Goal: Task Accomplishment & Management: Manage account settings

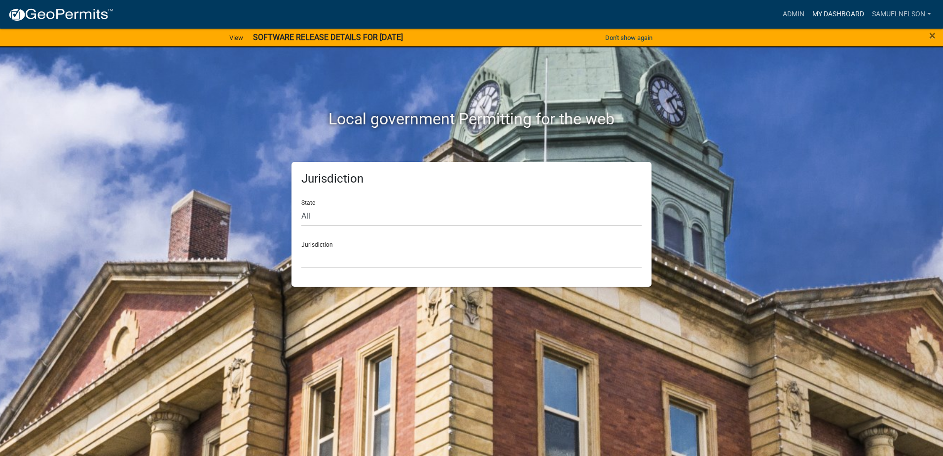
click at [858, 12] on link "My Dashboard" at bounding box center [838, 14] width 60 height 19
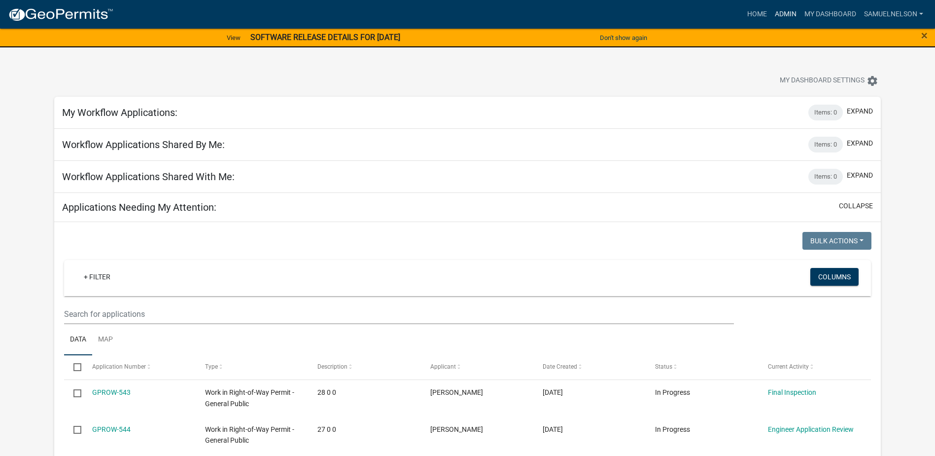
click at [779, 13] on link "Admin" at bounding box center [786, 14] width 30 height 19
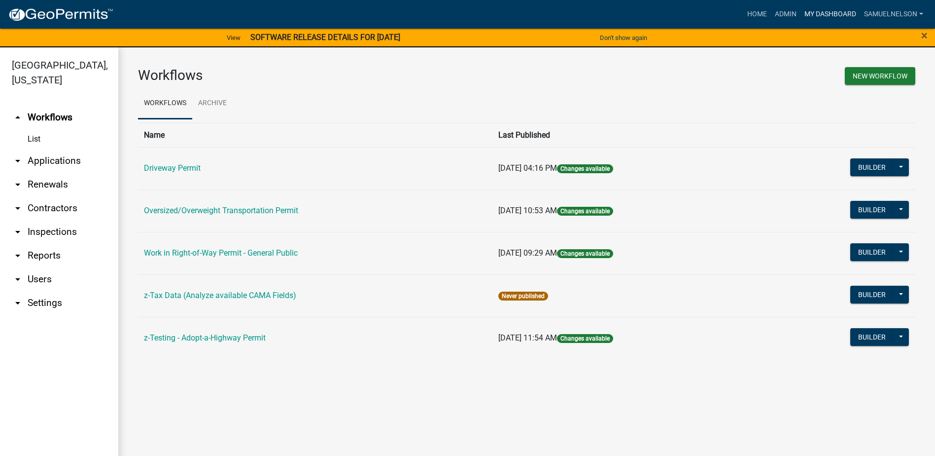
click at [850, 13] on link "My Dashboard" at bounding box center [831, 14] width 60 height 19
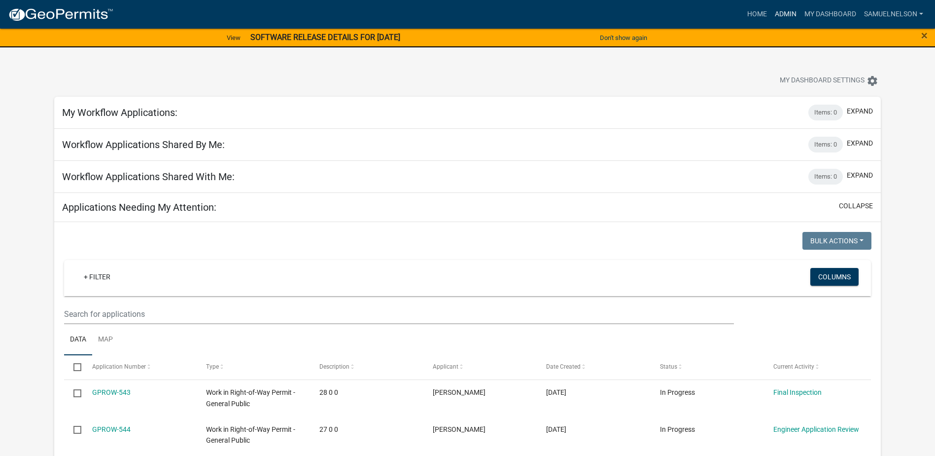
click at [783, 16] on link "Admin" at bounding box center [786, 14] width 30 height 19
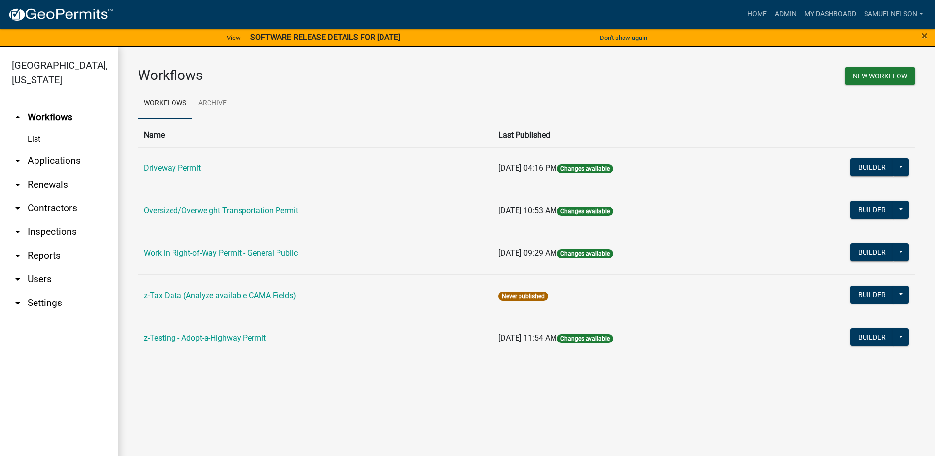
click at [55, 158] on link "arrow_drop_down Applications" at bounding box center [59, 161] width 118 height 24
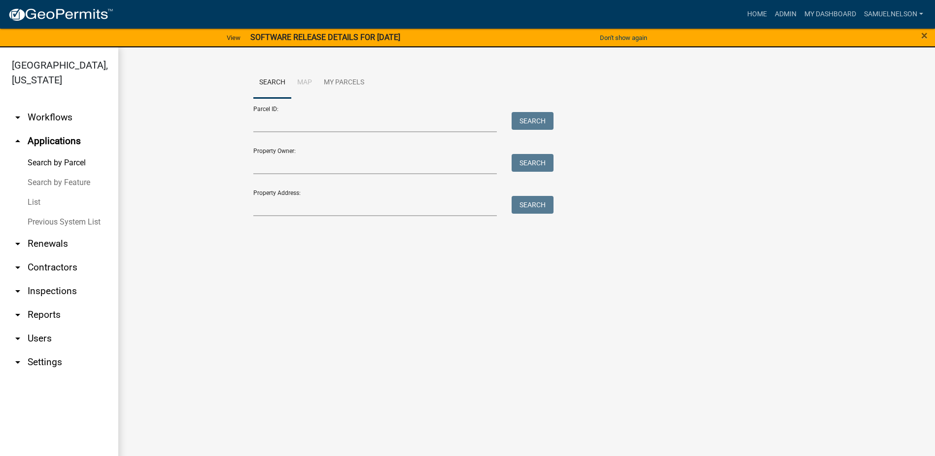
click at [297, 82] on li "Map" at bounding box center [304, 83] width 27 height 32
click at [271, 84] on link "Search" at bounding box center [272, 83] width 38 height 32
click at [297, 80] on li "Map" at bounding box center [304, 83] width 27 height 32
click at [65, 161] on link "Search by Parcel" at bounding box center [59, 163] width 118 height 20
click at [285, 119] on input "Parcel ID:" at bounding box center [375, 122] width 244 height 20
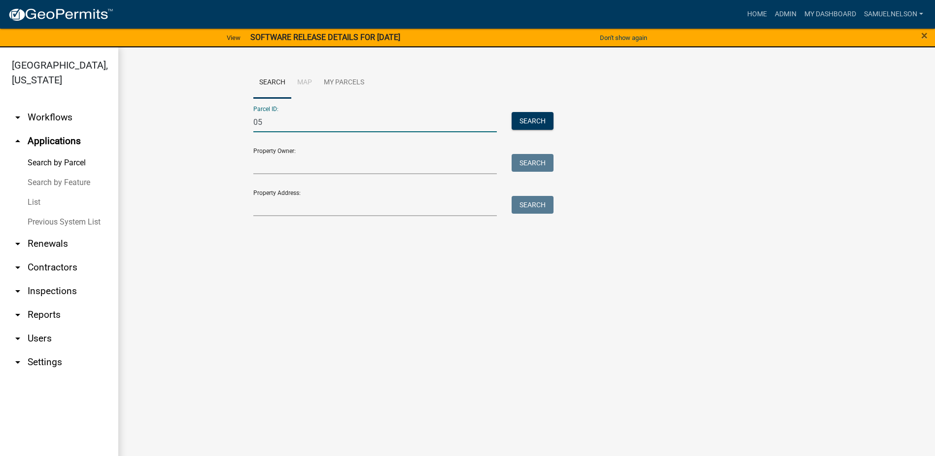
type input "0"
click at [536, 119] on button "Search" at bounding box center [533, 121] width 42 height 18
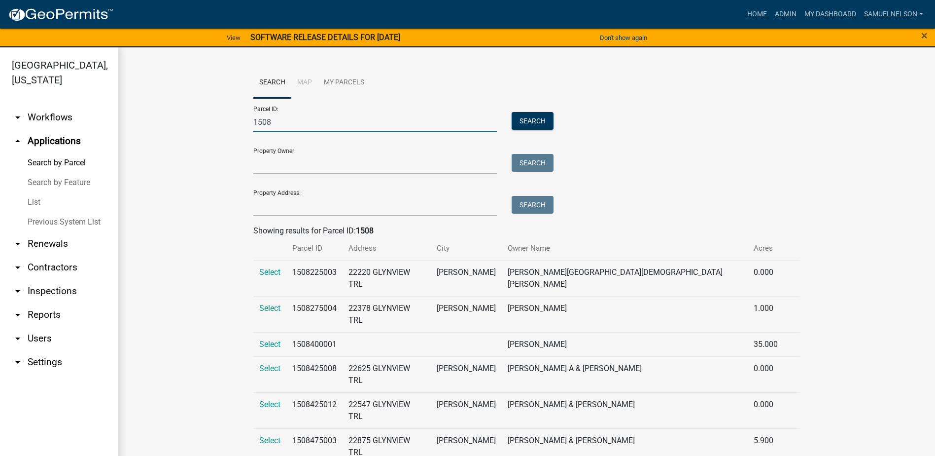
click at [298, 127] on input "1508" at bounding box center [375, 122] width 244 height 20
type input "150820000"
click at [515, 118] on button "Search" at bounding box center [533, 121] width 42 height 18
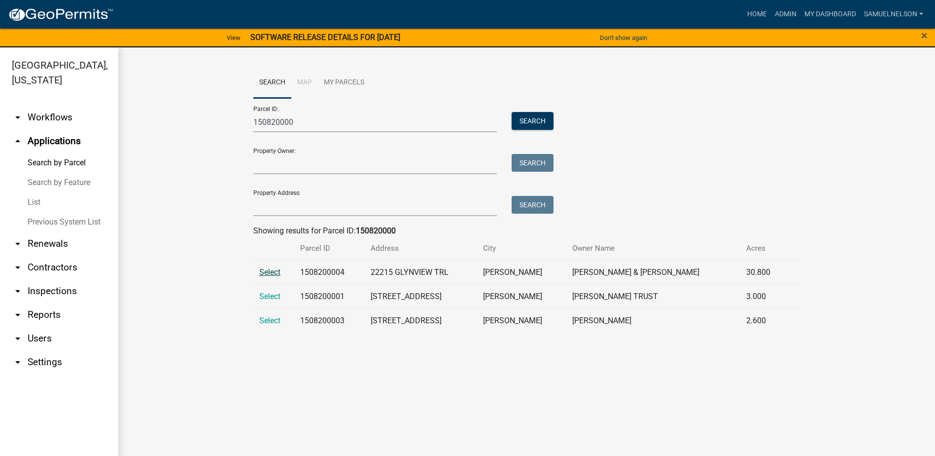
click at [265, 276] on span "Select" at bounding box center [269, 271] width 21 height 9
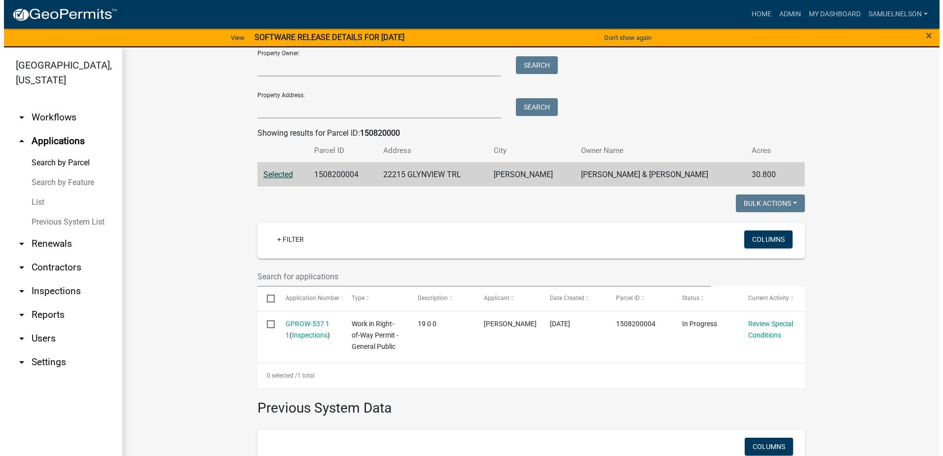
scroll to position [99, 0]
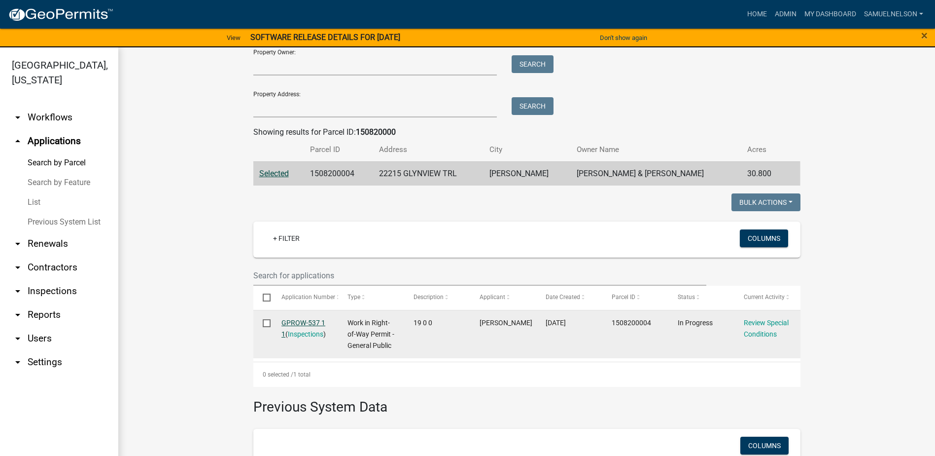
click at [310, 322] on link "GPROW-537 1 1" at bounding box center [304, 327] width 44 height 19
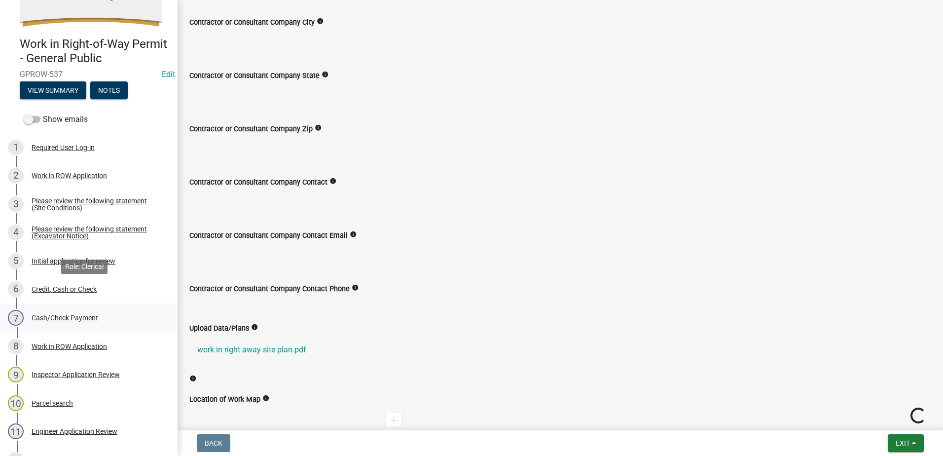
scroll to position [197, 0]
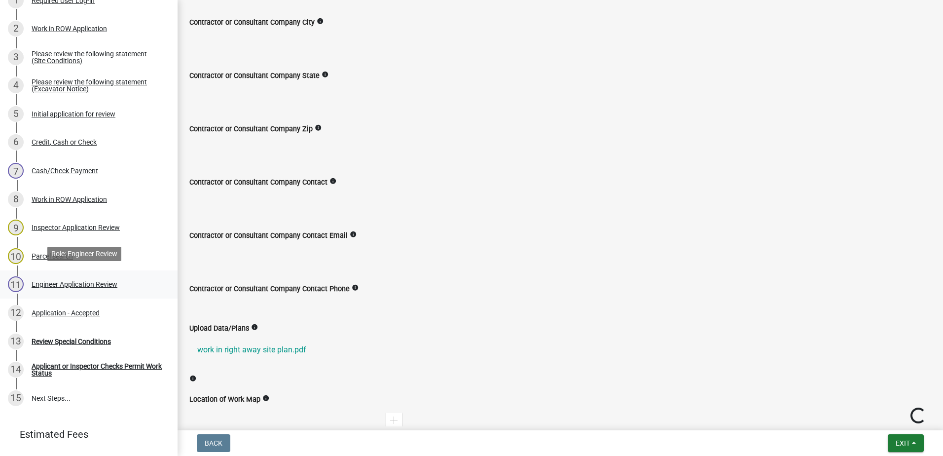
click at [76, 286] on div "11 Engineer Application Review" at bounding box center [85, 284] width 154 height 16
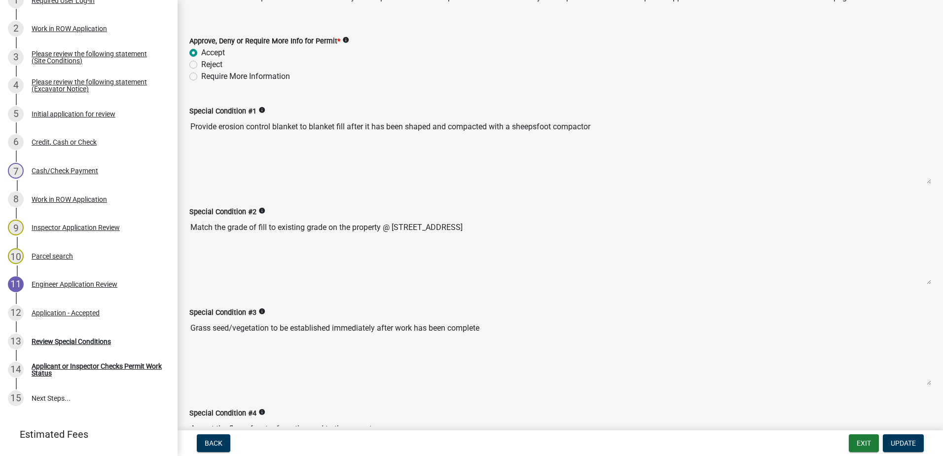
scroll to position [105, 0]
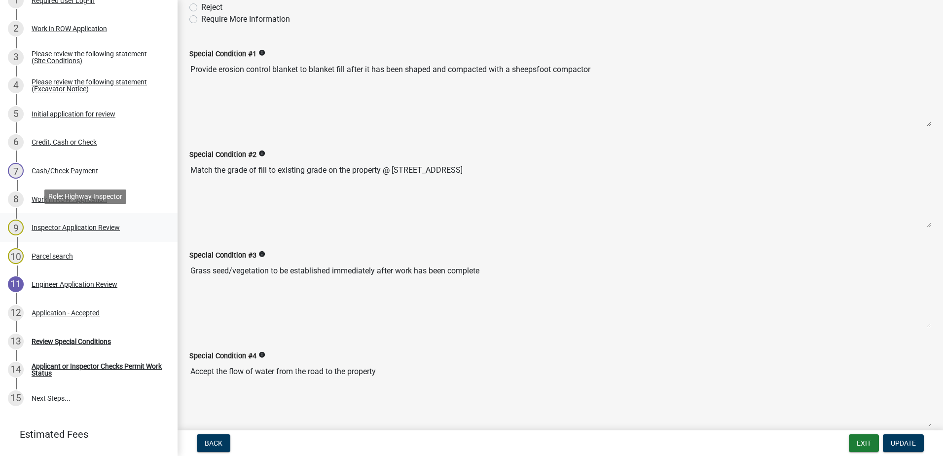
click at [69, 224] on div "Inspector Application Review" at bounding box center [76, 227] width 88 height 7
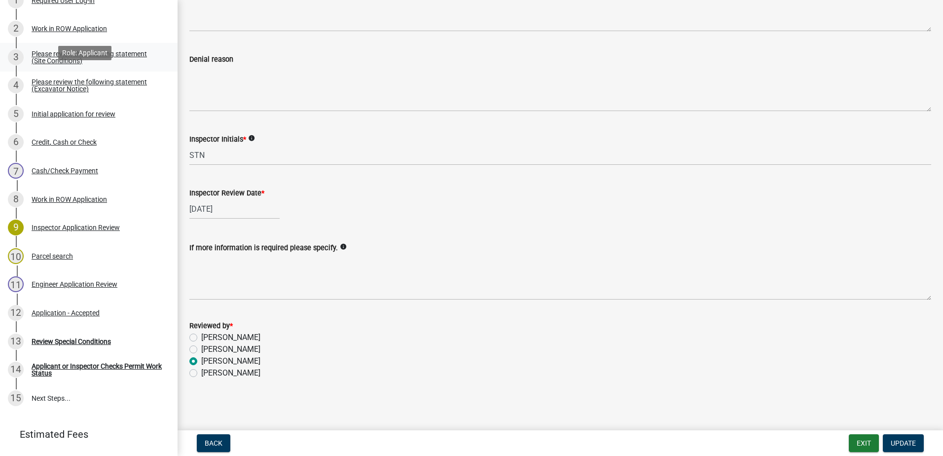
scroll to position [148, 0]
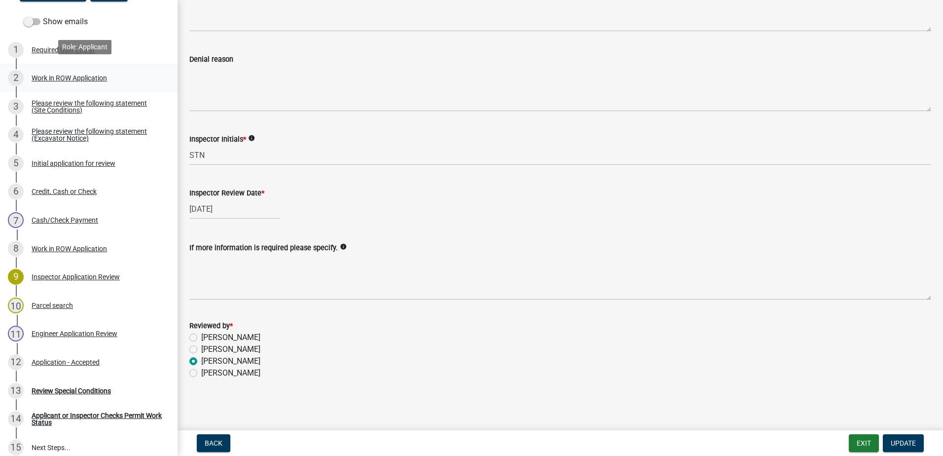
click at [63, 76] on div "Work in ROW Application" at bounding box center [69, 77] width 75 height 7
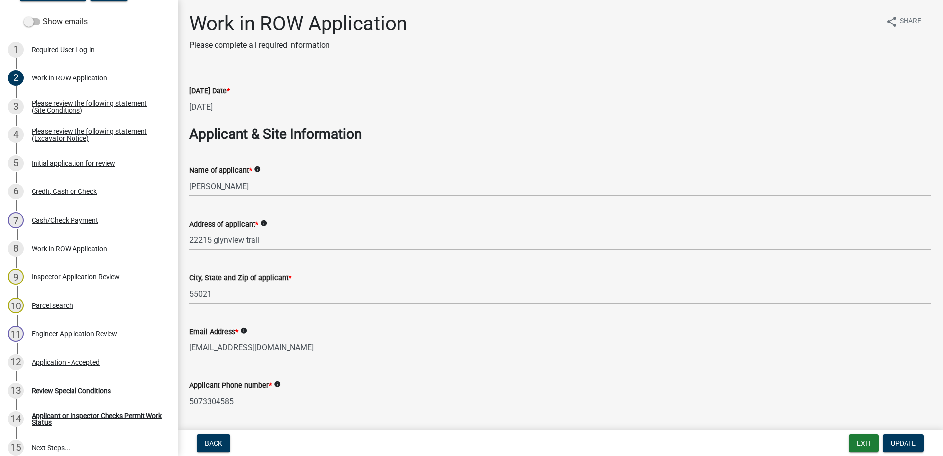
scroll to position [49, 0]
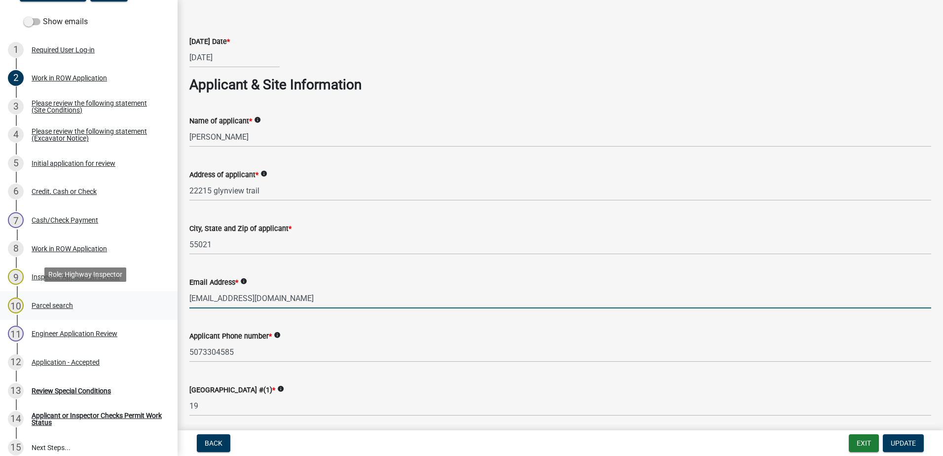
drag, startPoint x: 293, startPoint y: 298, endPoint x: 160, endPoint y: 308, distance: 133.0
click at [160, 308] on div "Work in Right-of-Way Permit - General Public GPROW-537 Edit View Summary Notes …" at bounding box center [471, 228] width 943 height 456
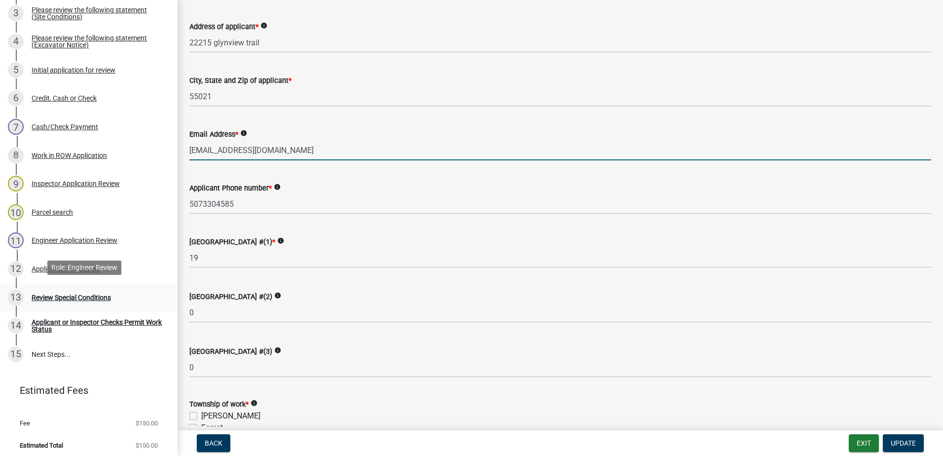
scroll to position [242, 0]
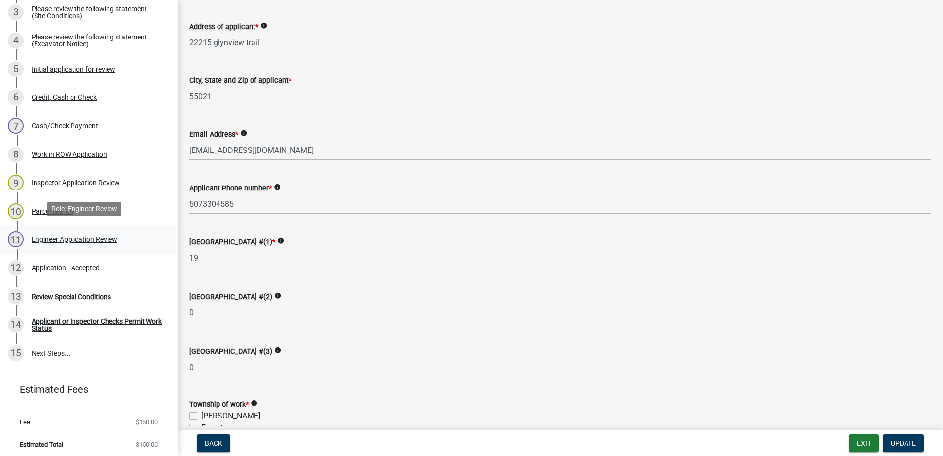
click at [75, 242] on div "11 Engineer Application Review" at bounding box center [85, 239] width 154 height 16
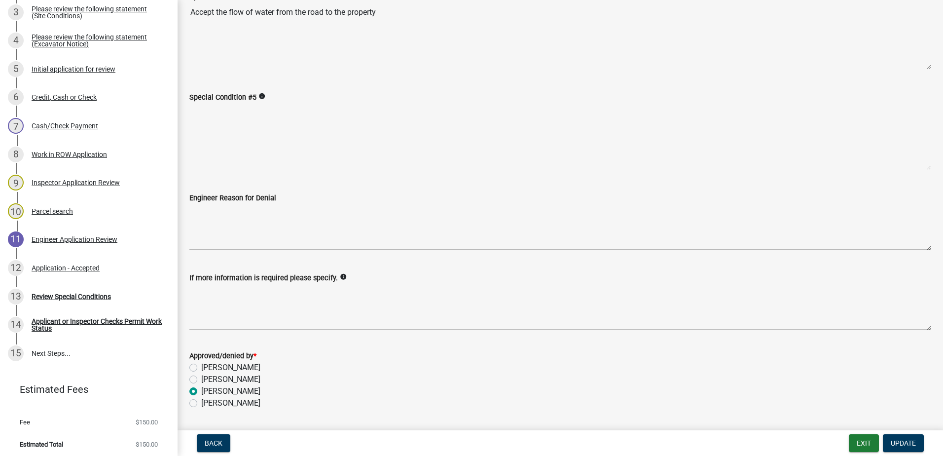
scroll to position [549, 0]
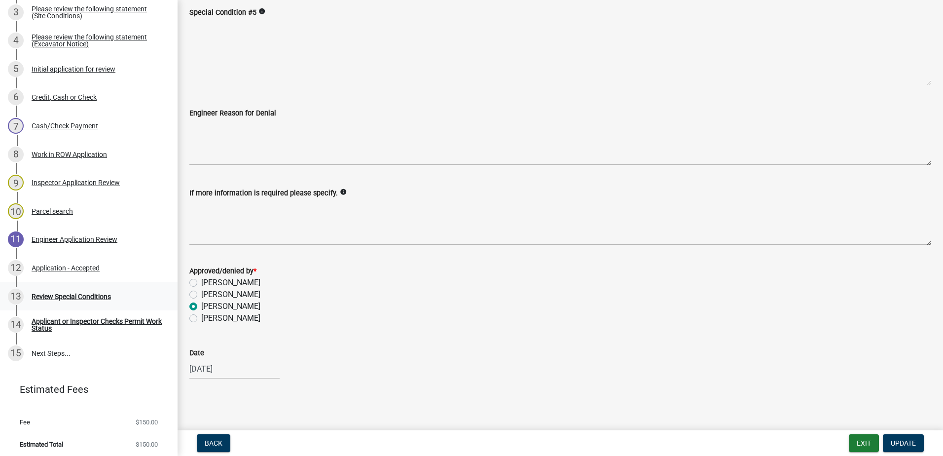
click at [68, 293] on div "Review Special Conditions" at bounding box center [71, 296] width 79 height 7
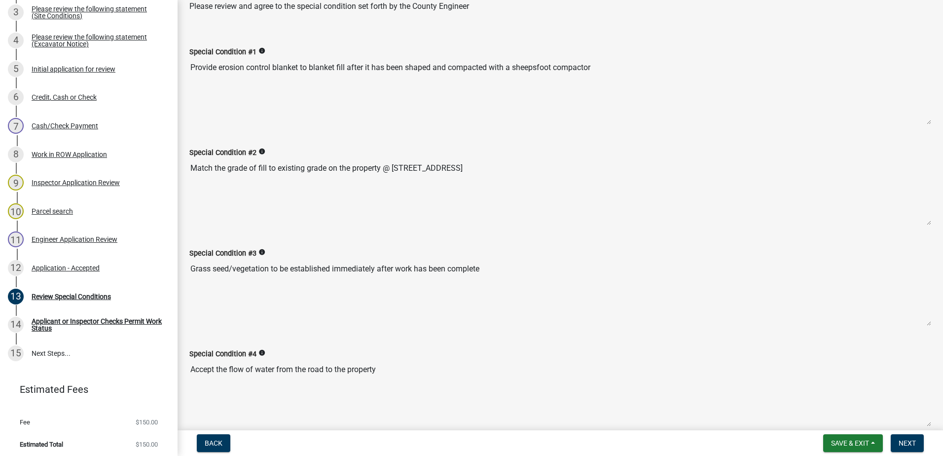
scroll to position [0, 0]
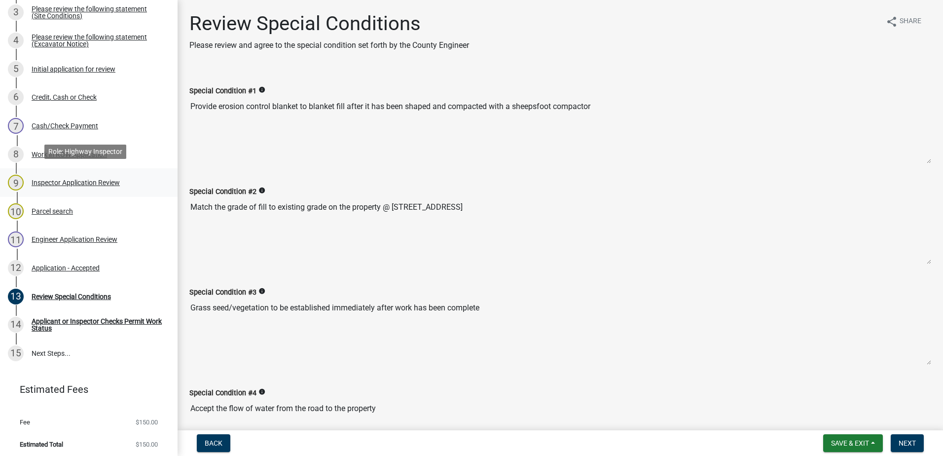
click at [52, 175] on div "9 Inspector Application Review" at bounding box center [85, 183] width 154 height 16
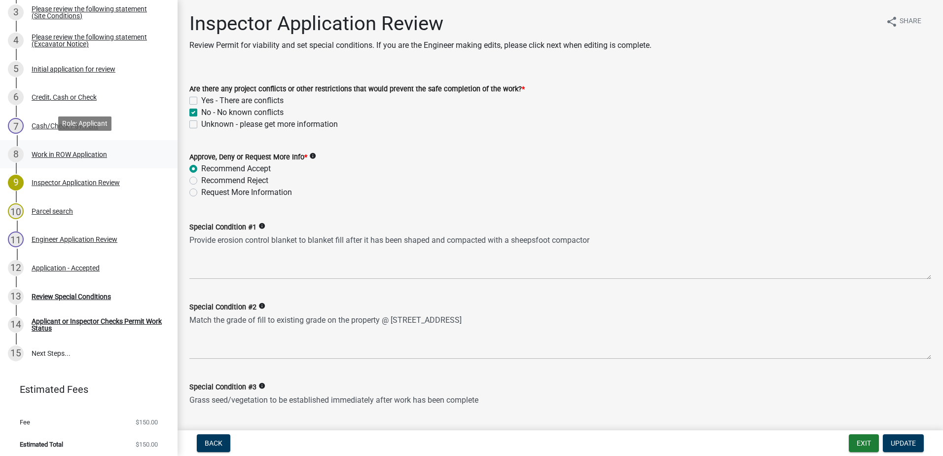
click at [42, 151] on div "Work in ROW Application" at bounding box center [69, 154] width 75 height 7
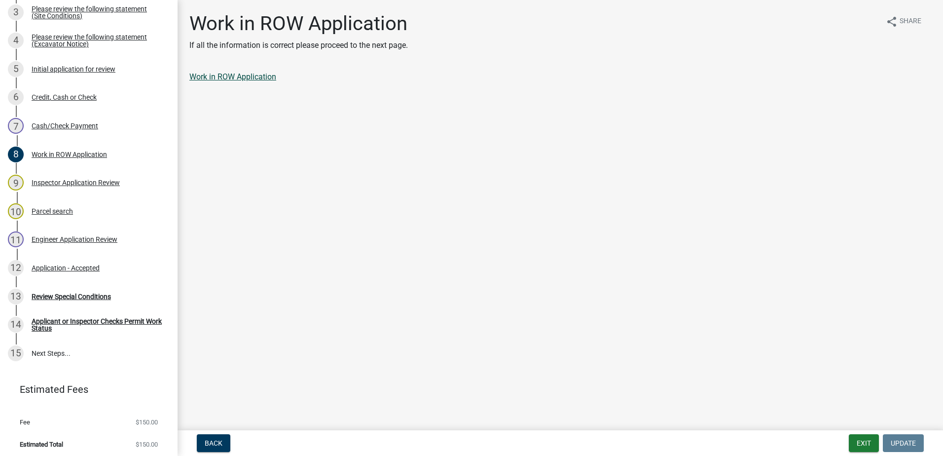
click at [235, 73] on link "Work in ROW Application" at bounding box center [232, 76] width 87 height 9
click at [509, 98] on div "Work in ROW Application If all the information is correct please proceed to the…" at bounding box center [560, 56] width 756 height 88
